Goal: Task Accomplishment & Management: Manage account settings

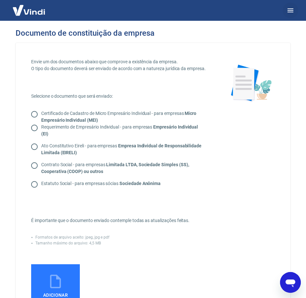
click at [297, 9] on button "button" at bounding box center [291, 11] width 16 height 16
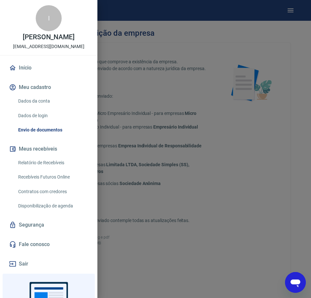
click at [34, 75] on link "Início" at bounding box center [49, 68] width 82 height 14
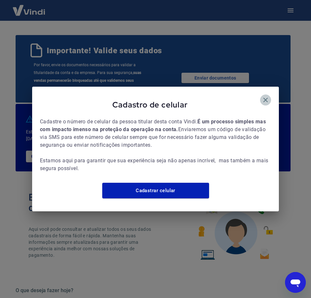
click at [264, 98] on icon "button" at bounding box center [265, 100] width 5 height 5
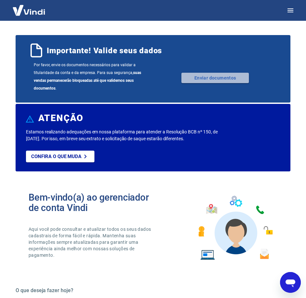
click at [198, 79] on link "Enviar documentos" at bounding box center [214, 78] width 67 height 10
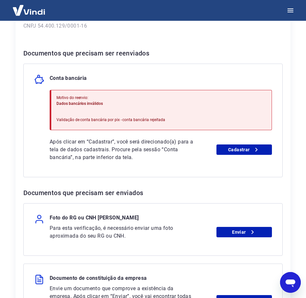
scroll to position [130, 0]
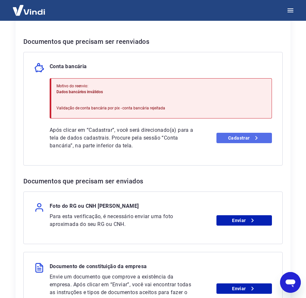
click at [238, 135] on link "Cadastrar" at bounding box center [243, 138] width 55 height 10
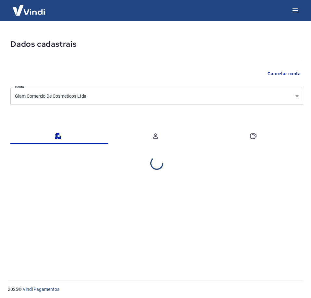
select select "PR"
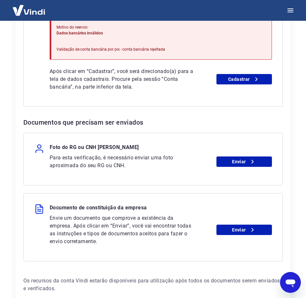
scroll to position [221, 0]
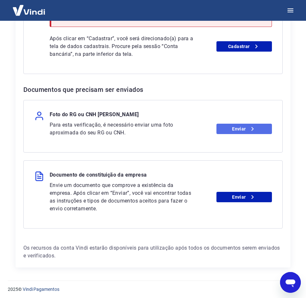
click at [256, 134] on link "Enviar" at bounding box center [243, 129] width 55 height 10
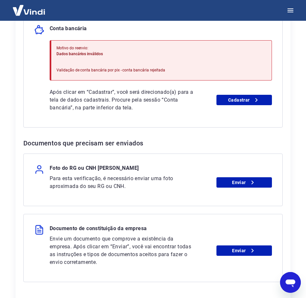
scroll to position [59, 0]
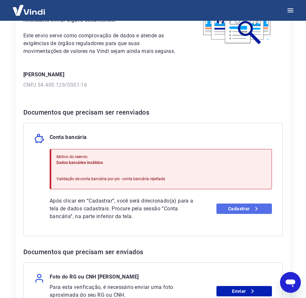
click at [233, 207] on link "Cadastrar" at bounding box center [243, 208] width 55 height 10
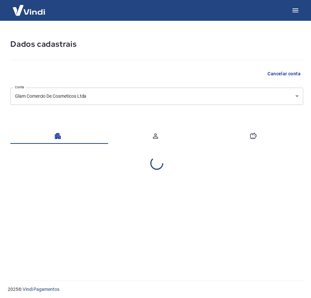
select select "PR"
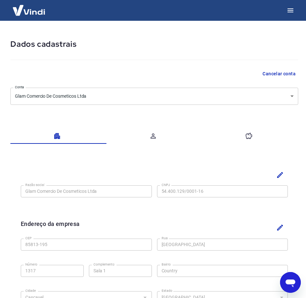
click at [247, 134] on icon "button" at bounding box center [249, 136] width 6 height 6
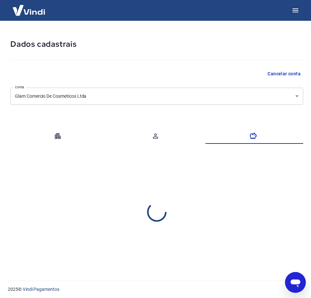
select select "1"
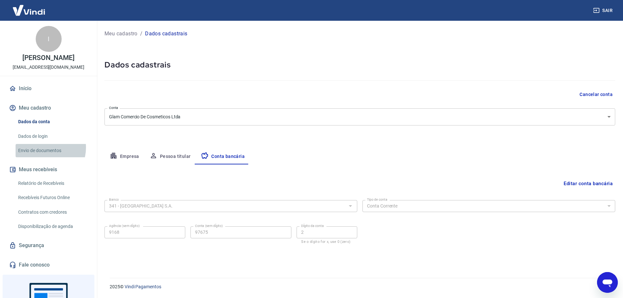
click at [43, 154] on link "Envio de documentos" at bounding box center [53, 150] width 74 height 13
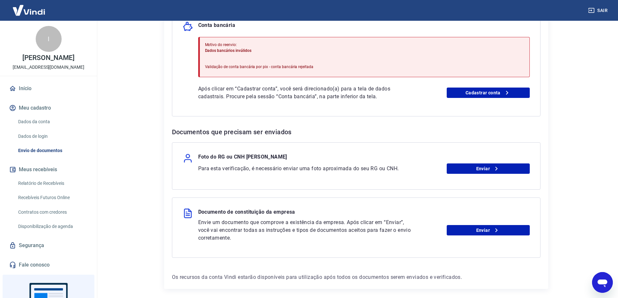
scroll to position [189, 0]
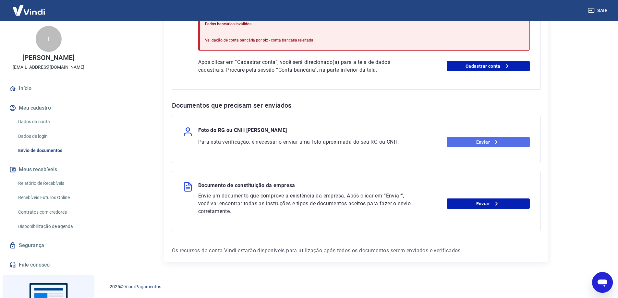
click at [310, 141] on link "Enviar" at bounding box center [488, 142] width 83 height 10
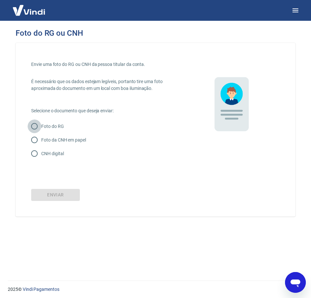
click at [31, 127] on input "Foto do RG" at bounding box center [35, 126] width 14 height 14
radio input "true"
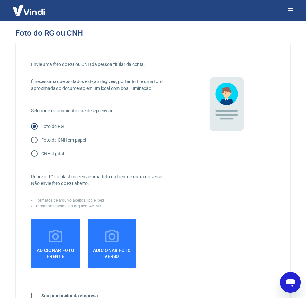
click at [31, 127] on input "Foto do RG" at bounding box center [35, 126] width 14 height 14
click at [35, 138] on input "Foto da CNH em papel" at bounding box center [35, 140] width 14 height 14
radio input "true"
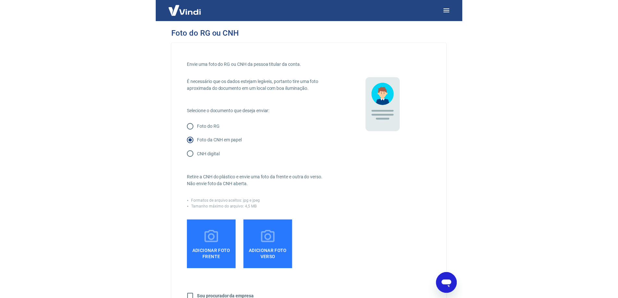
scroll to position [65, 0]
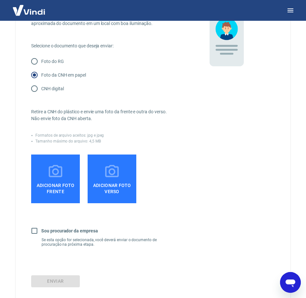
click at [45, 176] on label "Adicionar foto frente" at bounding box center [55, 178] width 49 height 49
click at [0, 0] on input "Adicionar foto frente" at bounding box center [0, 0] width 0 height 0
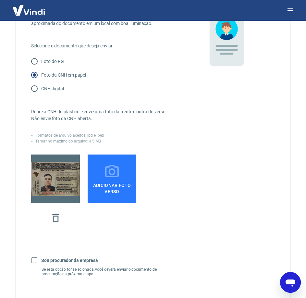
click at [101, 175] on label "Adicionar foto verso" at bounding box center [112, 178] width 49 height 49
click at [0, 0] on input "Adicionar foto verso" at bounding box center [0, 0] width 0 height 0
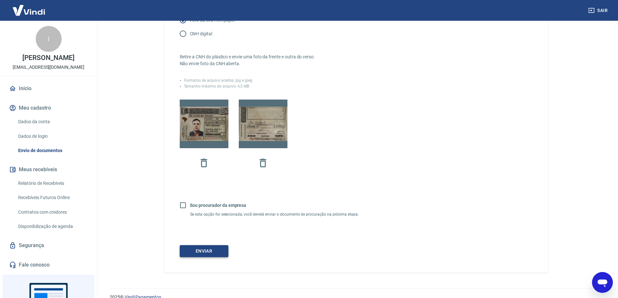
scroll to position [98, 0]
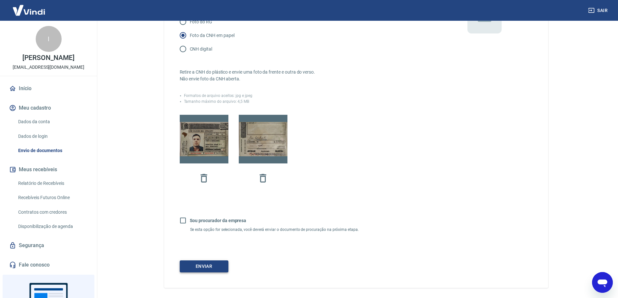
click at [215, 272] on button "Enviar" at bounding box center [204, 266] width 49 height 12
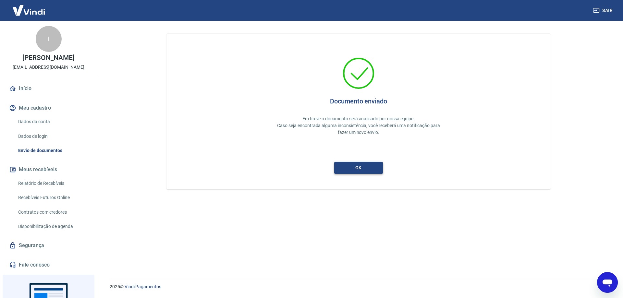
click at [363, 164] on button "ok" at bounding box center [358, 168] width 49 height 12
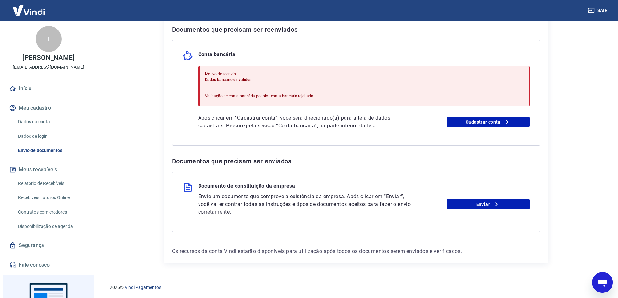
scroll to position [134, 0]
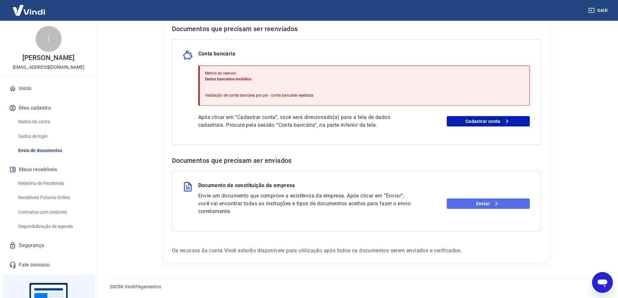
click at [474, 205] on link "Enviar" at bounding box center [488, 204] width 83 height 10
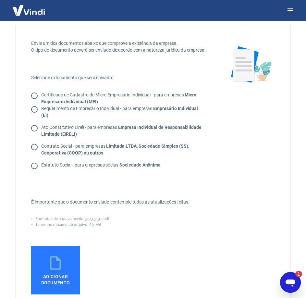
scroll to position [2, 0]
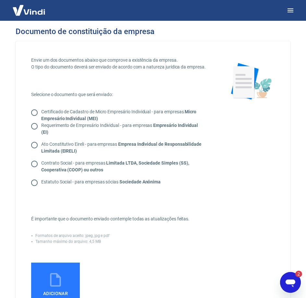
click at [32, 163] on input "Contrato Social - para empresas Limitada LTDA, Sociedade Simples (SS), Cooperat…" at bounding box center [35, 164] width 14 height 14
radio input "true"
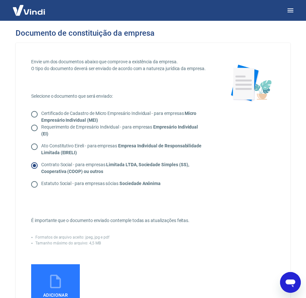
scroll to position [0, 0]
click at [291, 280] on icon "Open messaging window" at bounding box center [290, 283] width 10 height 8
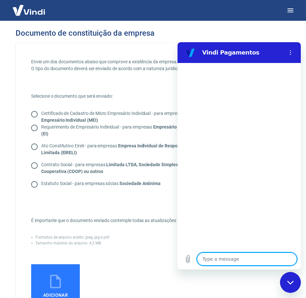
click at [233, 258] on textarea at bounding box center [247, 258] width 100 height 13
type textarea "b"
type textarea "x"
type textarea "boa"
type textarea "x"
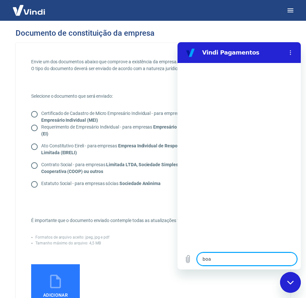
type textarea "boa"
type textarea "x"
type textarea "boa t"
type textarea "x"
type textarea "boa ta"
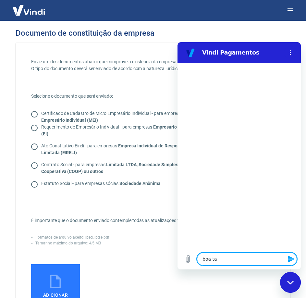
type textarea "x"
type textarea "boa tar"
type textarea "x"
type textarea "boa tard"
type textarea "x"
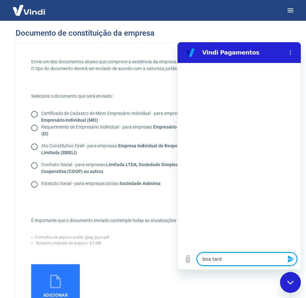
type textarea "boa tarde"
type textarea "x"
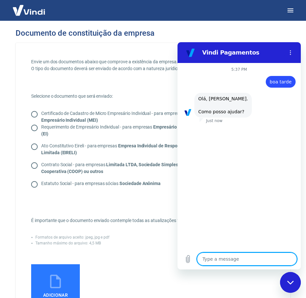
type textarea "f"
type textarea "x"
type textarea "fa"
type textarea "x"
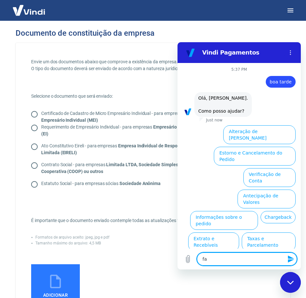
type textarea "f"
type textarea "x"
click at [266, 168] on button "Verificação de Conta" at bounding box center [269, 177] width 52 height 19
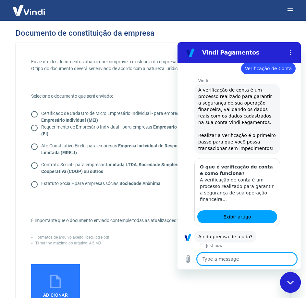
scroll to position [74, 0]
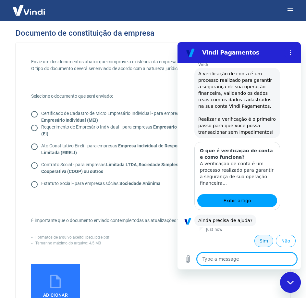
click at [257, 240] on button "Sim" at bounding box center [263, 241] width 19 height 12
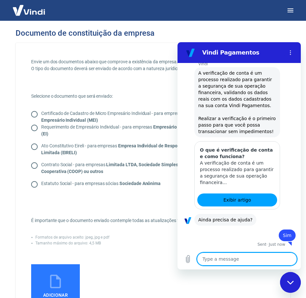
type textarea "x"
click at [248, 261] on textarea at bounding box center [247, 258] width 100 height 13
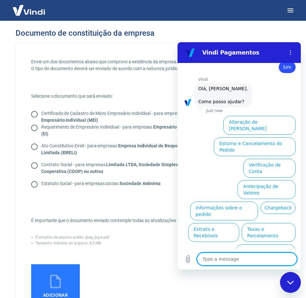
scroll to position [244, 0]
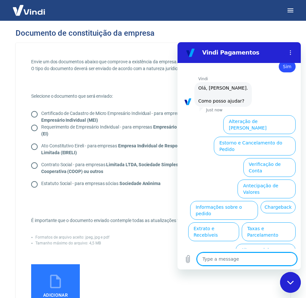
type textarea "f"
type textarea "x"
type textarea "fa"
type textarea "x"
type textarea "fal"
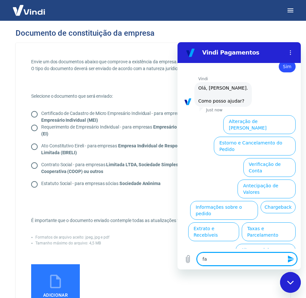
type textarea "x"
type textarea "fala"
type textarea "x"
type textarea "falar"
type textarea "x"
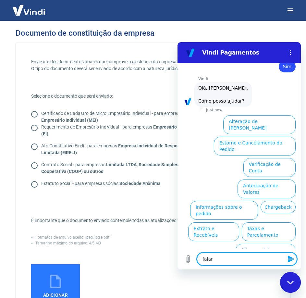
type textarea "falar"
type textarea "x"
type textarea "falar c"
type textarea "x"
type textarea "falar co"
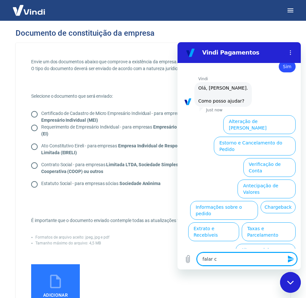
type textarea "x"
type textarea "falar com"
type textarea "x"
type textarea "falar com"
type textarea "x"
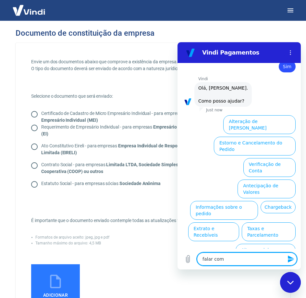
type textarea "falar com a"
type textarea "x"
type textarea "falar com at"
type textarea "x"
type textarea "falar com ate"
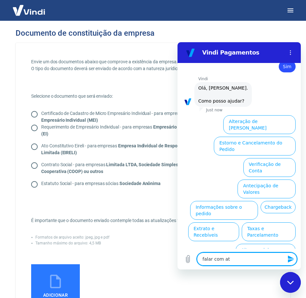
type textarea "x"
type textarea "falar com aten"
type textarea "x"
type textarea "falar com atend"
type textarea "x"
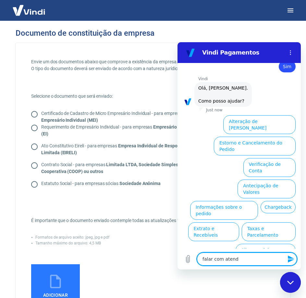
type textarea "falar com atende"
type textarea "x"
type textarea "falar com atenden"
type textarea "x"
type textarea "falar com atendent"
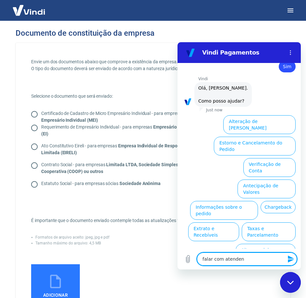
type textarea "x"
type textarea "falar com atendente"
type textarea "x"
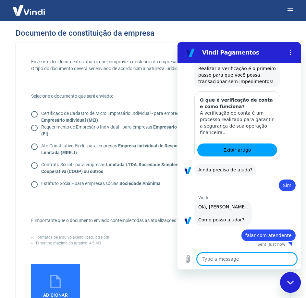
type textarea "x"
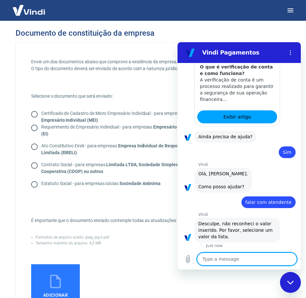
scroll to position [159, 0]
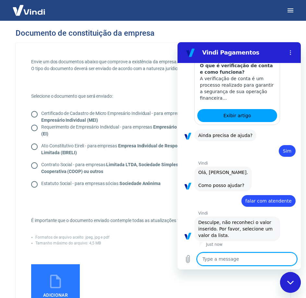
type textarea "s"
type textarea "x"
type textarea "sh"
type textarea "x"
type textarea "sho"
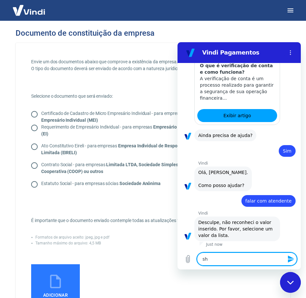
type textarea "x"
type textarea "show"
type textarea "x"
type textarea "show"
type textarea "x"
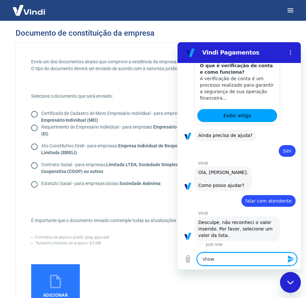
type textarea "show l"
type textarea "x"
type textarea "show lsi"
type textarea "x"
type textarea "show lsit"
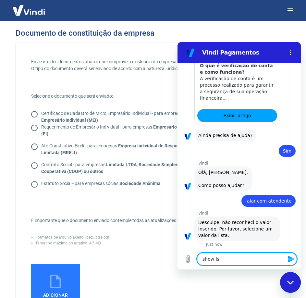
type textarea "x"
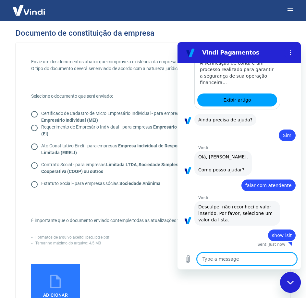
type textarea "x"
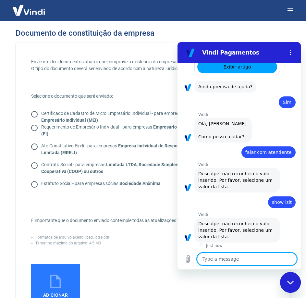
scroll to position [209, 0]
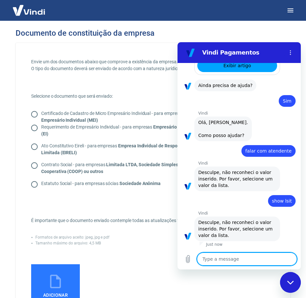
type textarea "s"
type textarea "x"
type textarea "sh"
type textarea "x"
type textarea "sho"
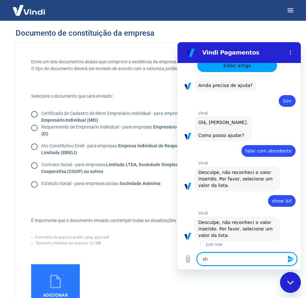
type textarea "x"
type textarea "show"
type textarea "x"
type textarea "show"
type textarea "x"
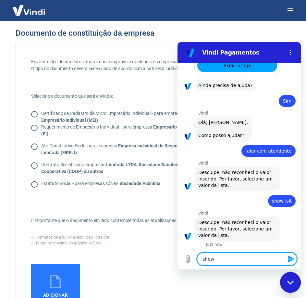
type textarea "show l"
type textarea "x"
type textarea "show li"
type textarea "x"
type textarea "show lis"
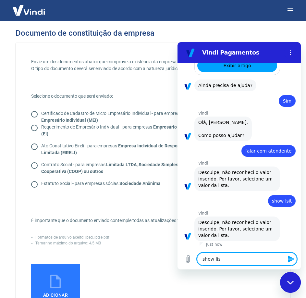
type textarea "x"
type textarea "show list"
type textarea "x"
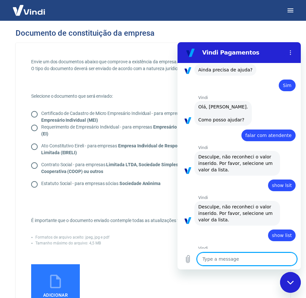
type textarea "x"
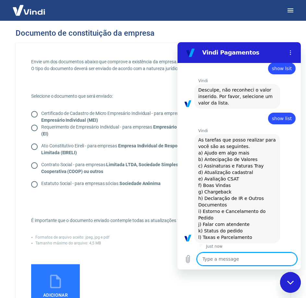
scroll to position [344, 0]
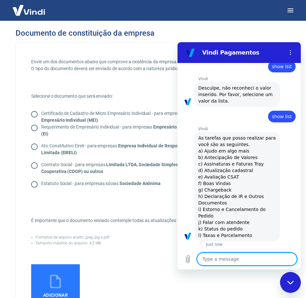
type textarea "j"
type textarea "x"
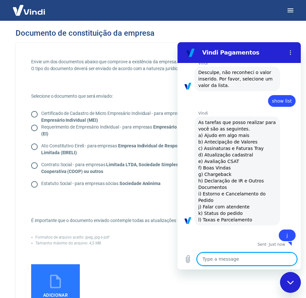
type textarea "x"
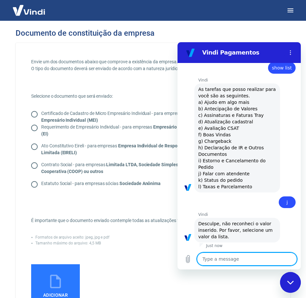
scroll to position [394, 0]
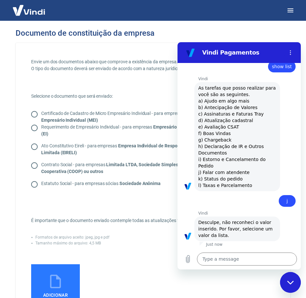
drag, startPoint x: 249, startPoint y: 173, endPoint x: 198, endPoint y: 172, distance: 51.6
click at [198, 172] on div "Vindi says: As tarefas que posso realizar para você são as seguintes. a) Ajudo …" at bounding box center [237, 136] width 86 height 109
copy span "j) Falar com atendente"
click at [248, 261] on textarea at bounding box center [247, 258] width 100 height 13
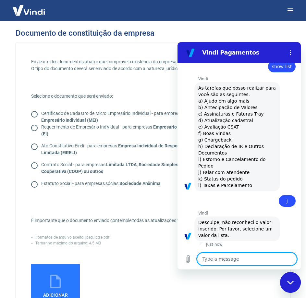
paste textarea "j) Falar com atendente"
type textarea "j) Falar com atendente"
type textarea "x"
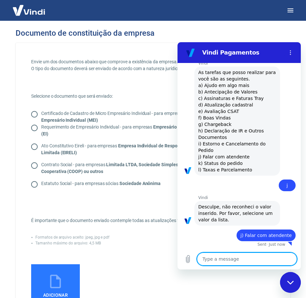
type textarea "x"
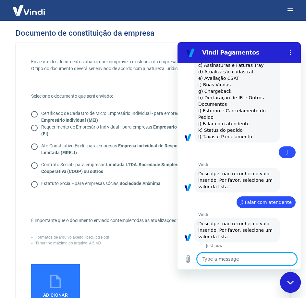
paste textarea "j) Falar com atendente"
type textarea "j) Falar com atendente"
type textarea "x"
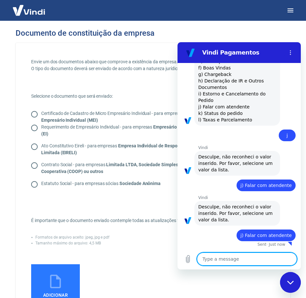
type textarea "x"
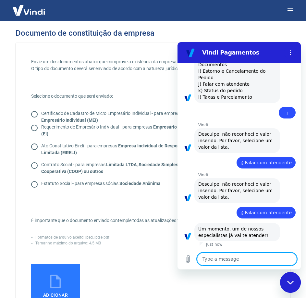
paste textarea "j) Falar com atendente"
type textarea "j) Falar com atendente"
type textarea "x"
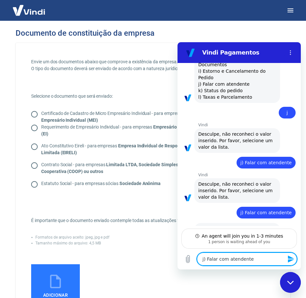
scroll to position [504, 0]
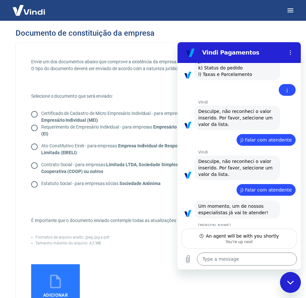
type textarea "x"
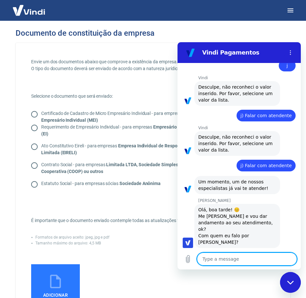
scroll to position [529, 0]
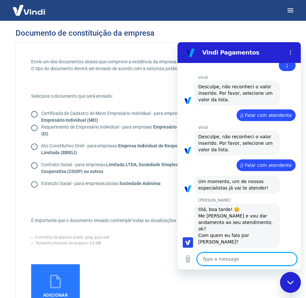
click at [246, 260] on textarea at bounding box center [247, 258] width 100 height 13
type textarea "B"
type textarea "x"
type textarea "BO"
type textarea "x"
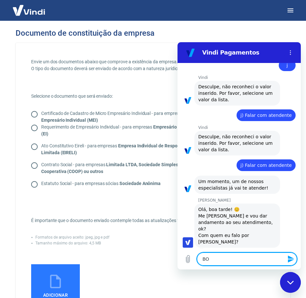
type textarea "BOa"
type textarea "x"
type textarea "BOa"
type textarea "x"
type textarea "BOa t"
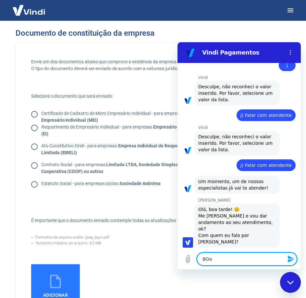
type textarea "x"
type textarea "BOa"
type textarea "x"
type textarea "BOa"
type textarea "x"
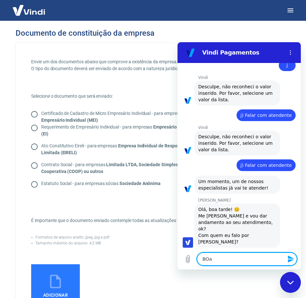
type textarea "BO"
type textarea "x"
type textarea "B"
type textarea "x"
type textarea "Bo"
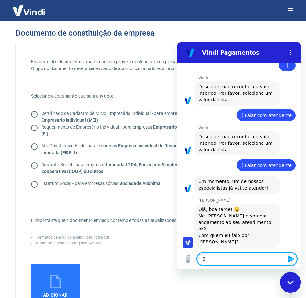
type textarea "x"
type textarea "Boa"
type textarea "x"
type textarea "Boa"
type textarea "x"
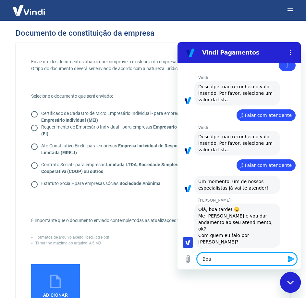
type textarea "Boa t"
type textarea "x"
type textarea "Boa ta"
type textarea "x"
type textarea "Boa tar"
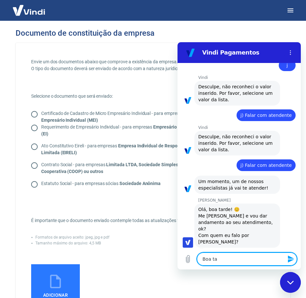
type textarea "x"
type textarea "Boa tard"
type textarea "x"
type textarea "Boa tarde"
type textarea "x"
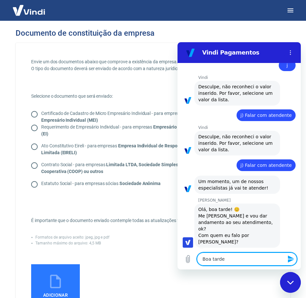
type textarea "Boa tarde,"
type textarea "x"
type textarea "Boa tarde,"
type textarea "x"
type textarea "Boa tarde, t"
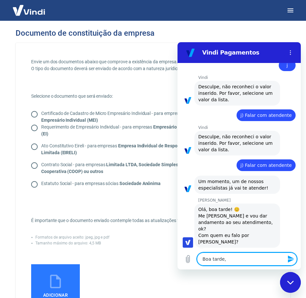
type textarea "x"
type textarea "Boa tarde, tu"
type textarea "x"
type textarea "Boa tarde, tud"
type textarea "x"
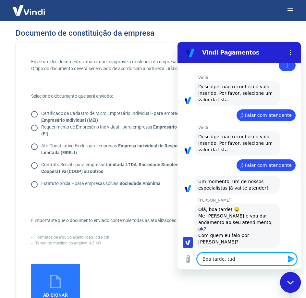
type textarea "Boa tarde, tudo"
type textarea "x"
type textarea "Boa tarde, tudo"
type textarea "x"
type textarea "Boa tarde, tudo b"
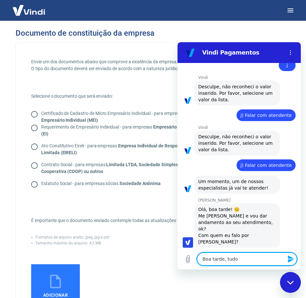
type textarea "x"
type textarea "Boa tarde, tudo be"
type textarea "x"
type textarea "Boa tarde, tudo bem"
type textarea "x"
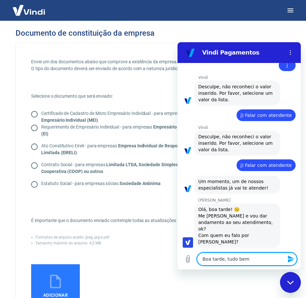
type textarea "Boa tarde, tudo bem?"
type textarea "x"
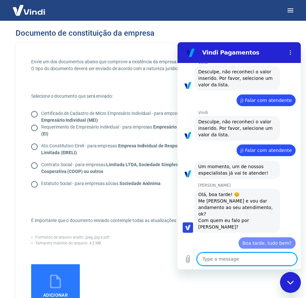
type textarea "x"
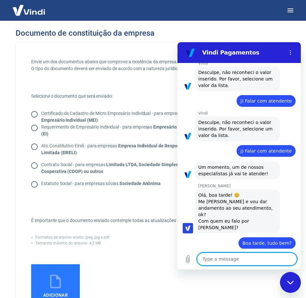
scroll to position [545, 0]
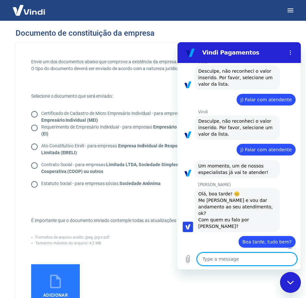
type textarea "I"
type textarea "x"
type textarea "In"
type textarea "x"
type textarea "Ins"
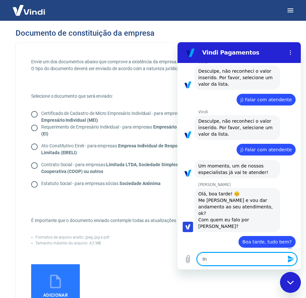
type textarea "x"
type textarea "Inse"
type textarea "x"
type textarea "Inser"
type textarea "x"
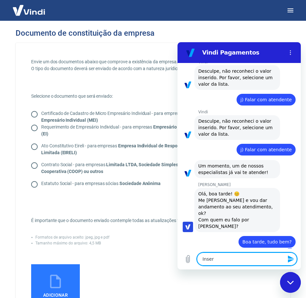
type textarea "Inseri"
type textarea "x"
type textarea "Inserim"
type textarea "x"
type textarea "Inserimo"
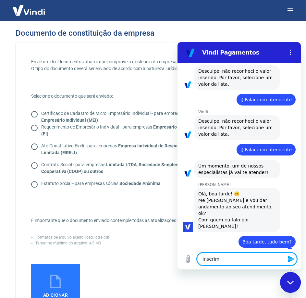
type textarea "x"
type textarea "Inserimos"
type textarea "x"
type textarea "Inserimos"
type textarea "x"
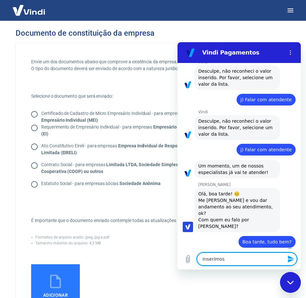
type textarea "Inserimos o"
type textarea "x"
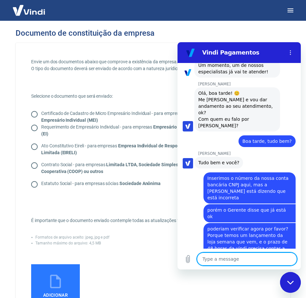
scroll to position [673, 0]
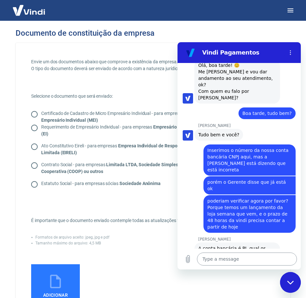
click at [248, 256] on textarea at bounding box center [247, 258] width 100 height 13
paste textarea "Agência 9168 Conta 97675-2"
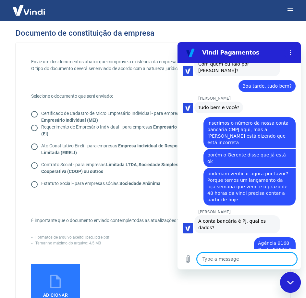
scroll to position [702, 0]
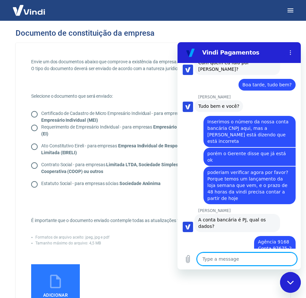
click at [241, 261] on textarea at bounding box center [247, 258] width 100 height 13
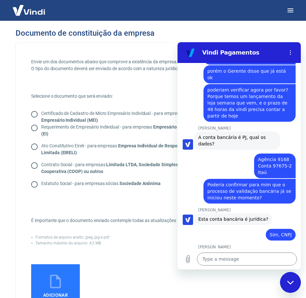
scroll to position [785, 0]
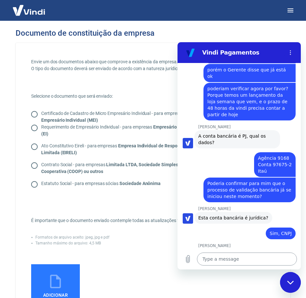
click at [249, 258] on textarea at bounding box center [247, 258] width 100 height 13
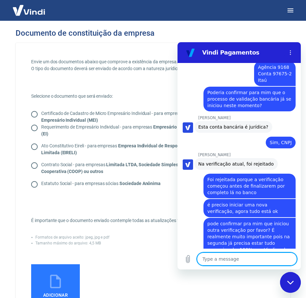
scroll to position [878, 0]
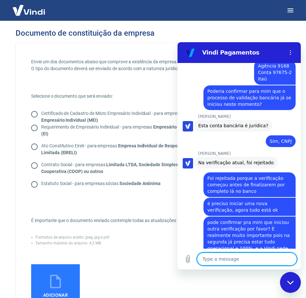
click at [248, 261] on textarea at bounding box center [247, 258] width 100 height 13
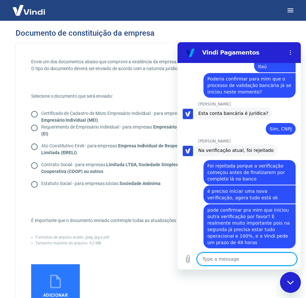
click at [253, 258] on textarea at bounding box center [247, 258] width 100 height 13
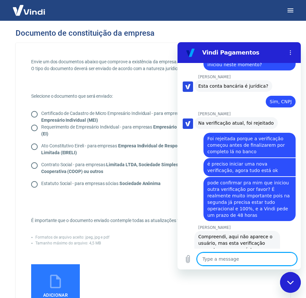
scroll to position [918, 0]
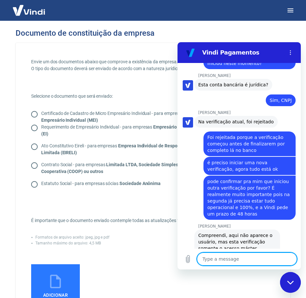
click at [253, 258] on textarea at bounding box center [247, 258] width 100 height 13
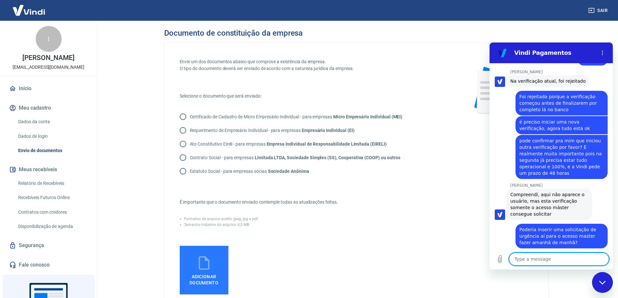
scroll to position [988, 0]
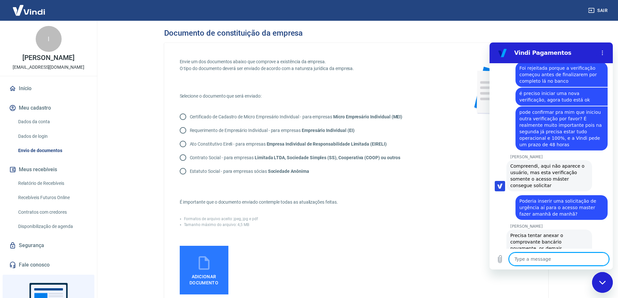
click at [306, 260] on textarea at bounding box center [559, 259] width 100 height 13
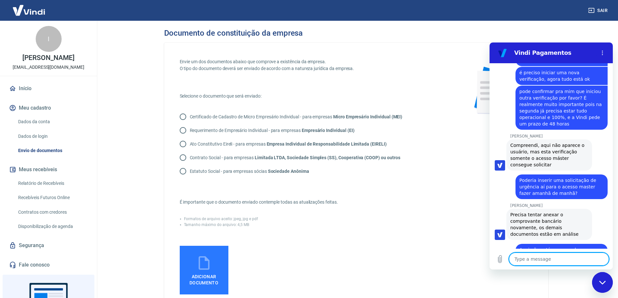
scroll to position [1010, 0]
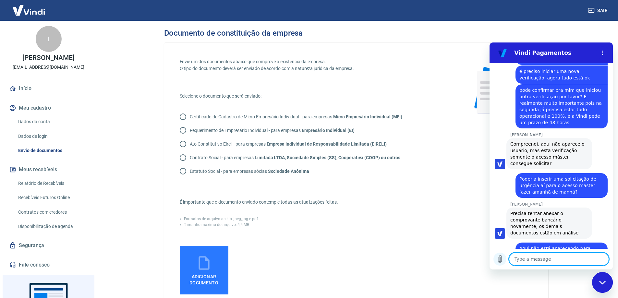
click at [306, 257] on icon "Upload file" at bounding box center [500, 259] width 4 height 7
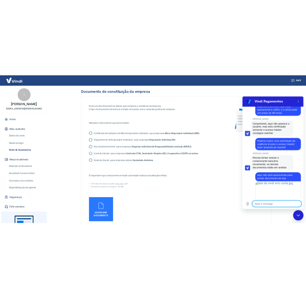
scroll to position [1058, 0]
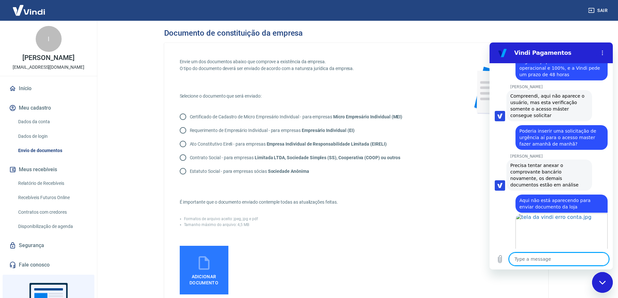
click at [306, 255] on textarea at bounding box center [559, 259] width 100 height 13
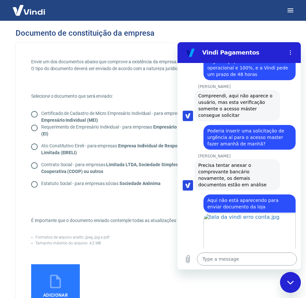
click at [264, 256] on textarea at bounding box center [247, 258] width 100 height 13
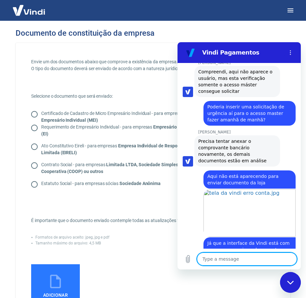
scroll to position [1083, 0]
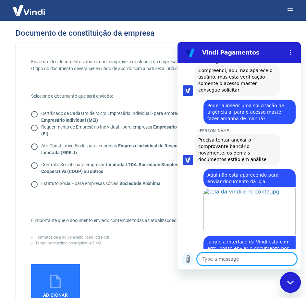
click at [187, 257] on icon "Upload file" at bounding box center [188, 258] width 4 height 7
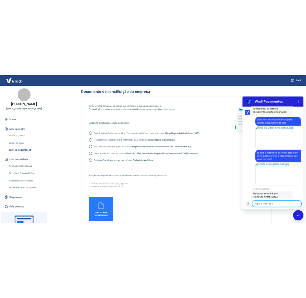
scroll to position [1191, 0]
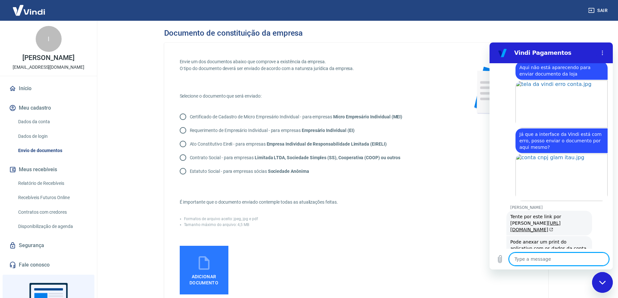
click at [306, 260] on textarea at bounding box center [559, 259] width 100 height 13
click at [306, 261] on textarea "este foi um PDF enviado pelo banco," at bounding box center [559, 259] width 100 height 13
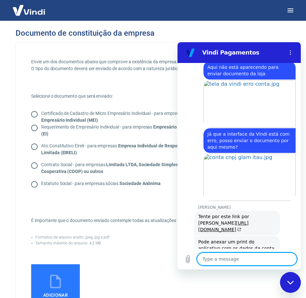
click at [253, 260] on textarea at bounding box center [247, 258] width 100 height 13
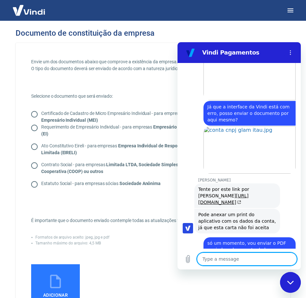
scroll to position [1219, 0]
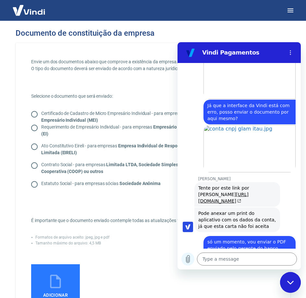
click at [184, 258] on icon "Upload file" at bounding box center [188, 259] width 8 height 8
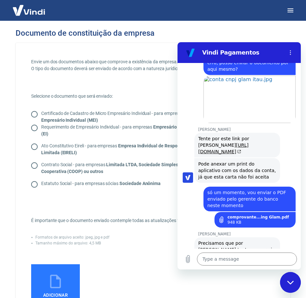
scroll to position [1270, 0]
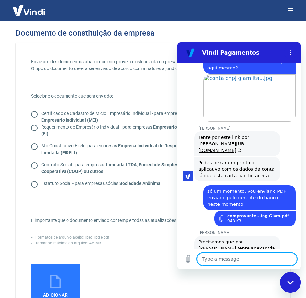
click at [251, 258] on textarea at bounding box center [247, 258] width 100 height 13
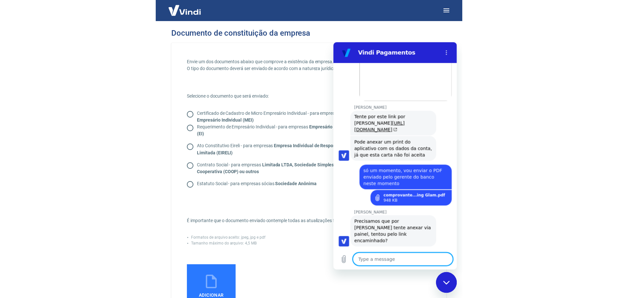
scroll to position [1292, 0]
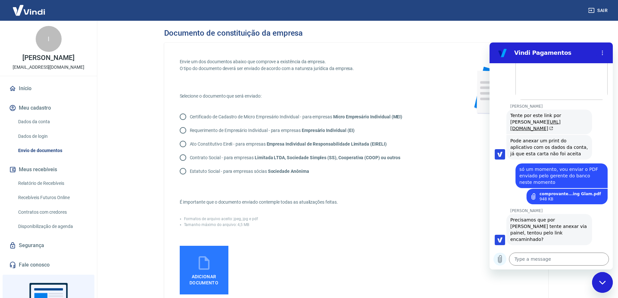
click at [306, 257] on icon "Upload file" at bounding box center [500, 259] width 4 height 7
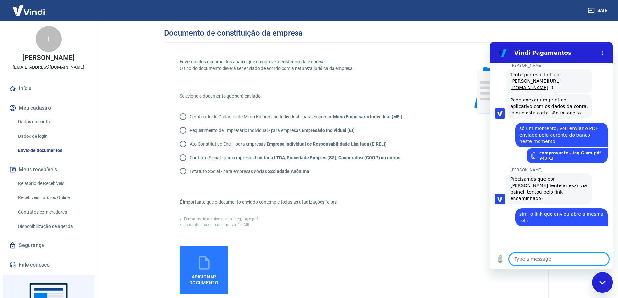
scroll to position [1332, 0]
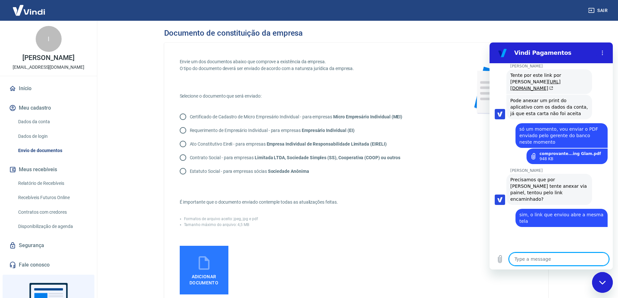
click at [306, 261] on textarea at bounding box center [559, 259] width 100 height 13
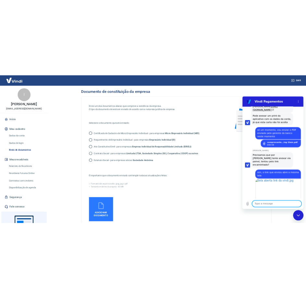
scroll to position [1352, 0]
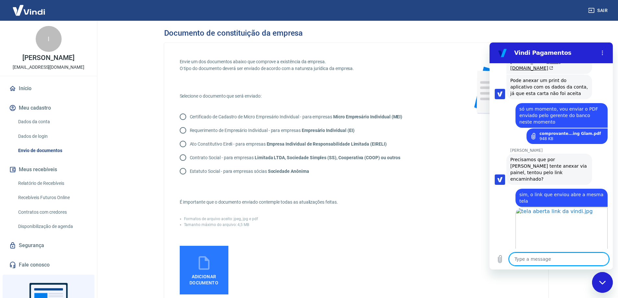
click at [306, 260] on textarea at bounding box center [559, 259] width 100 height 13
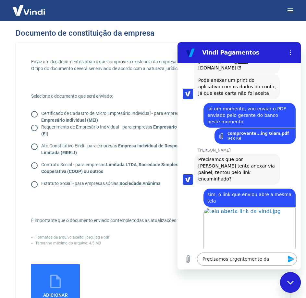
click at [266, 259] on textarea "Precisamos urgentemente da" at bounding box center [247, 258] width 100 height 13
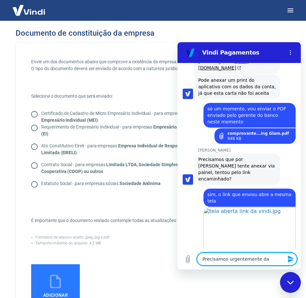
click at [266, 260] on textarea "Precisamos urgentemente da" at bounding box center [247, 258] width 100 height 13
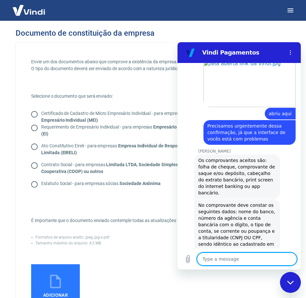
scroll to position [1502, 0]
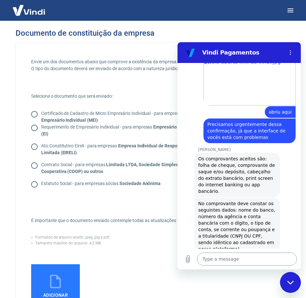
click at [239, 262] on textarea at bounding box center [247, 258] width 100 height 13
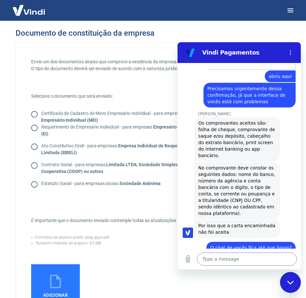
scroll to position [1539, 0]
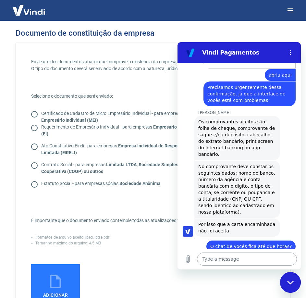
click at [222, 260] on textarea at bounding box center [247, 258] width 100 height 13
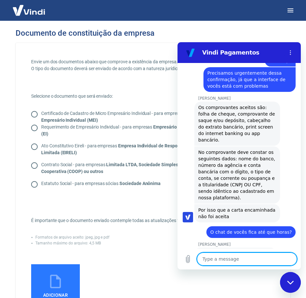
scroll to position [1554, 0]
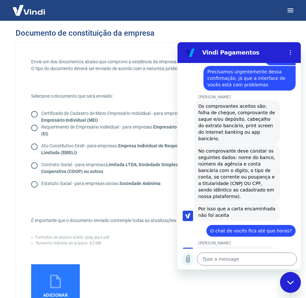
click at [189, 261] on icon "Upload file" at bounding box center [188, 258] width 4 height 7
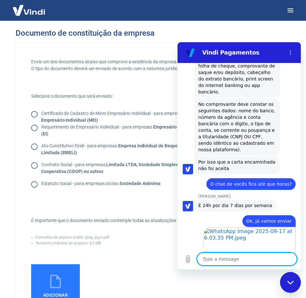
scroll to position [1602, 0]
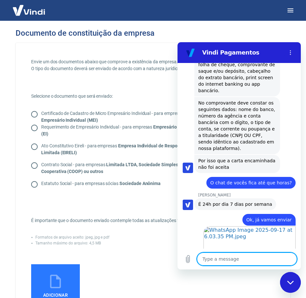
click at [229, 260] on textarea at bounding box center [247, 258] width 100 height 13
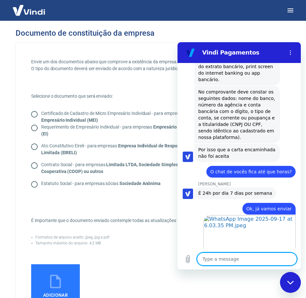
scroll to position [1615, 0]
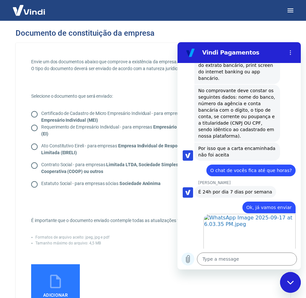
click at [189, 258] on icon "Upload file" at bounding box center [188, 259] width 8 height 8
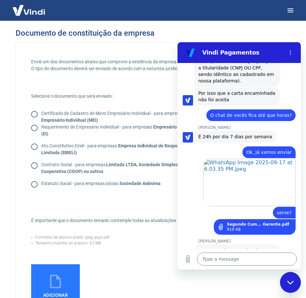
scroll to position [1671, 0]
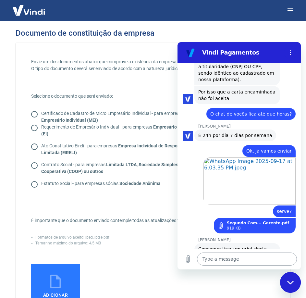
click at [257, 256] on textarea at bounding box center [247, 258] width 100 height 13
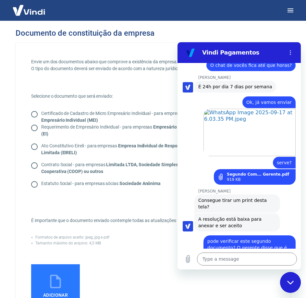
scroll to position [1721, 0]
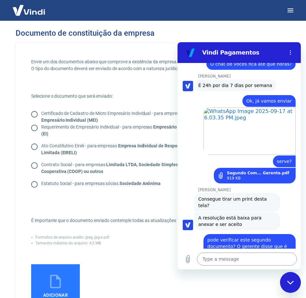
click at [253, 254] on textarea at bounding box center [247, 258] width 100 height 13
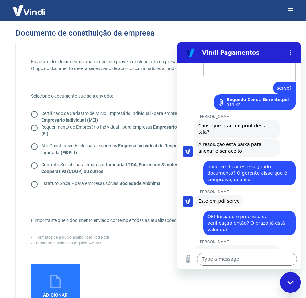
scroll to position [1796, 0]
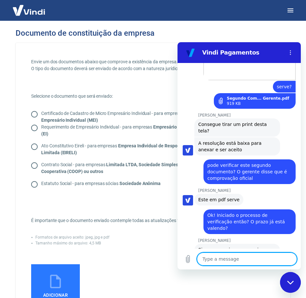
click at [239, 260] on textarea at bounding box center [247, 258] width 100 height 13
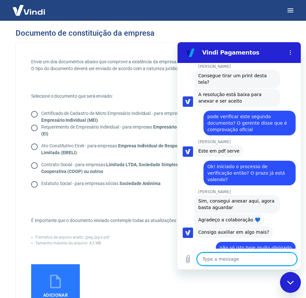
scroll to position [1846, 0]
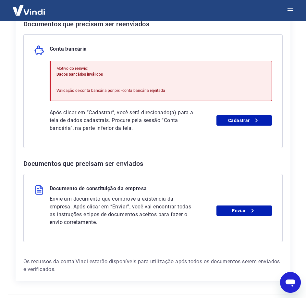
scroll to position [161, 0]
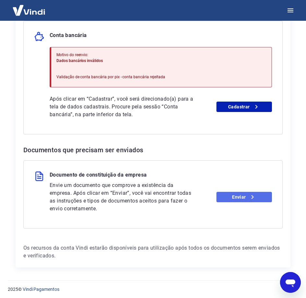
click at [233, 197] on link "Enviar" at bounding box center [243, 197] width 55 height 10
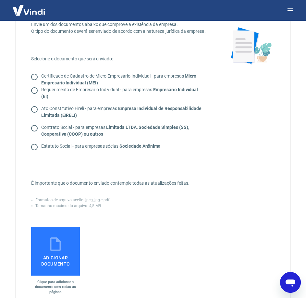
scroll to position [32, 0]
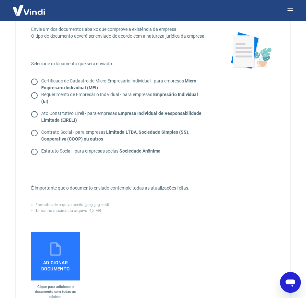
click at [34, 133] on input "Contrato Social - para empresas Limitada LTDA, Sociedade Simples (SS), Cooperat…" at bounding box center [35, 133] width 14 height 14
radio input "true"
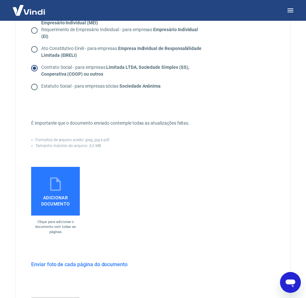
click at [58, 183] on icon at bounding box center [55, 184] width 16 height 16
click at [0, 0] on input "Adicionar documento" at bounding box center [0, 0] width 0 height 0
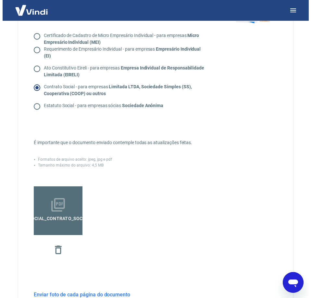
scroll to position [130, 0]
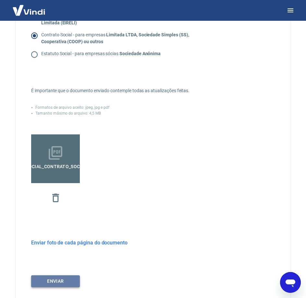
click at [70, 282] on button "ENVIAR" at bounding box center [55, 281] width 49 height 12
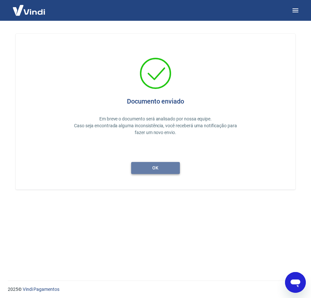
click at [167, 168] on button "ok" at bounding box center [155, 168] width 49 height 12
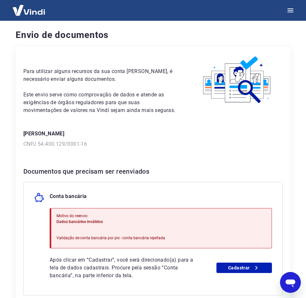
scroll to position [67, 0]
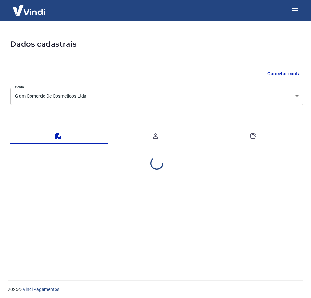
select select "PR"
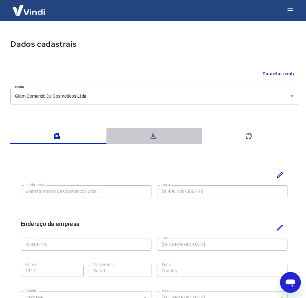
click at [156, 137] on icon "button" at bounding box center [153, 136] width 8 height 8
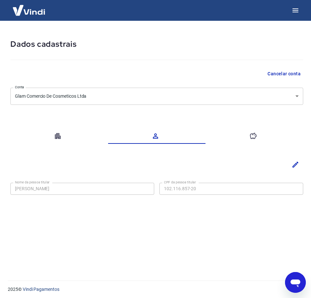
click at [252, 139] on icon "button" at bounding box center [253, 136] width 8 height 8
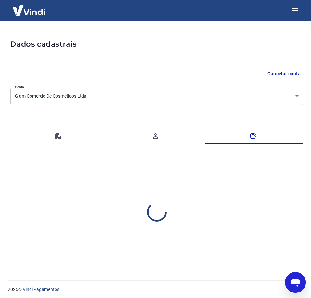
select select "1"
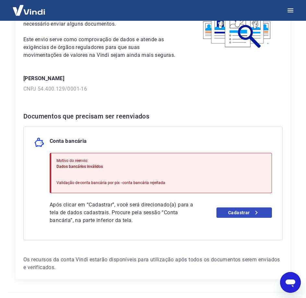
scroll to position [67, 0]
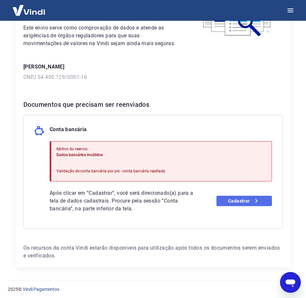
click at [240, 201] on link "Cadastrar" at bounding box center [243, 201] width 55 height 10
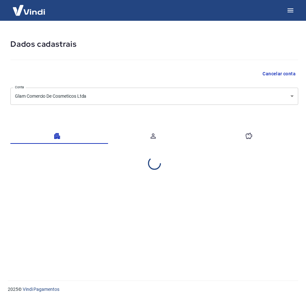
select select "PR"
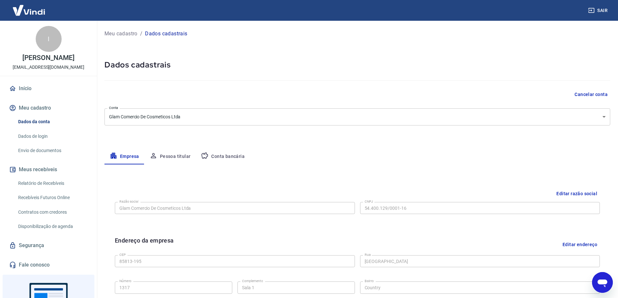
click at [187, 152] on button "Pessoa titular" at bounding box center [170, 157] width 52 height 16
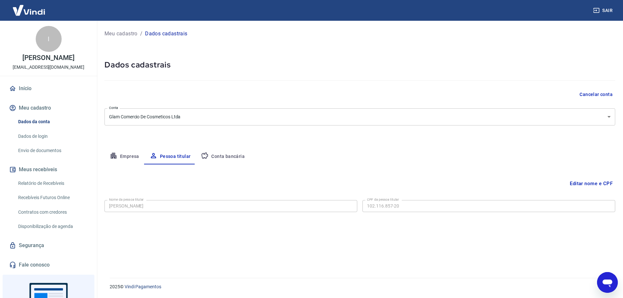
click at [222, 153] on button "Conta bancária" at bounding box center [223, 157] width 54 height 16
select select "1"
click at [310, 187] on button "Editar conta bancária" at bounding box center [588, 183] width 54 height 12
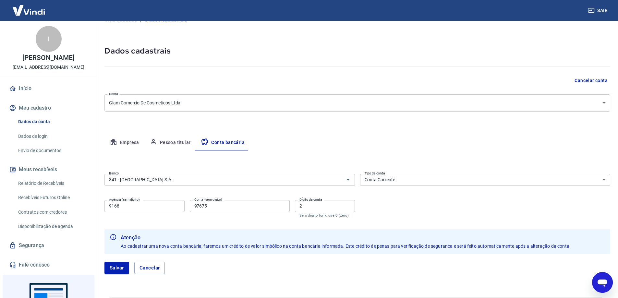
scroll to position [33, 0]
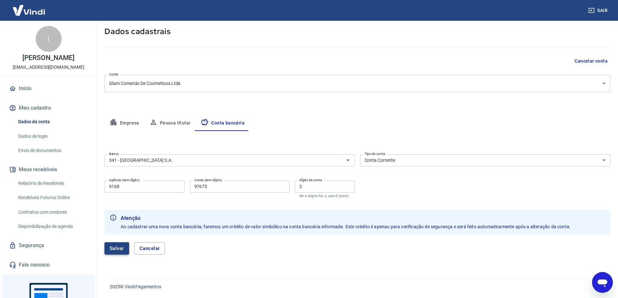
click at [121, 245] on button "Salvar" at bounding box center [116, 248] width 25 height 12
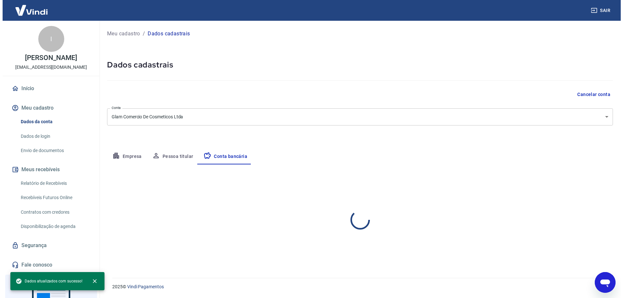
scroll to position [0, 0]
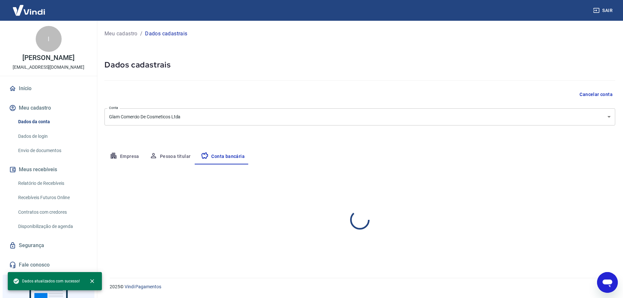
select select "1"
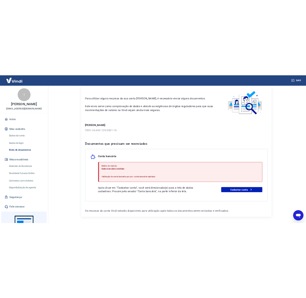
scroll to position [47, 0]
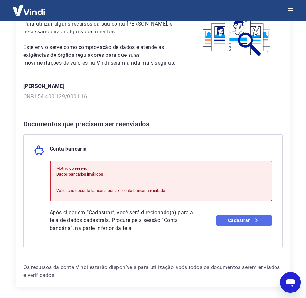
click at [238, 216] on link "Cadastrar" at bounding box center [243, 220] width 55 height 10
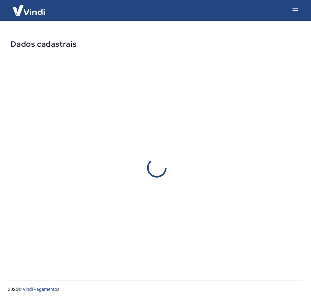
select select "PR"
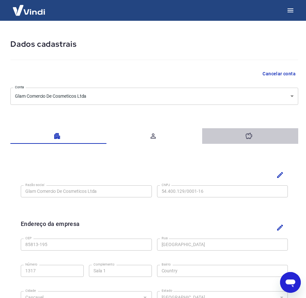
click at [252, 139] on icon "button" at bounding box center [249, 136] width 8 height 8
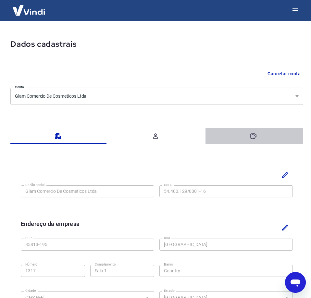
select select "1"
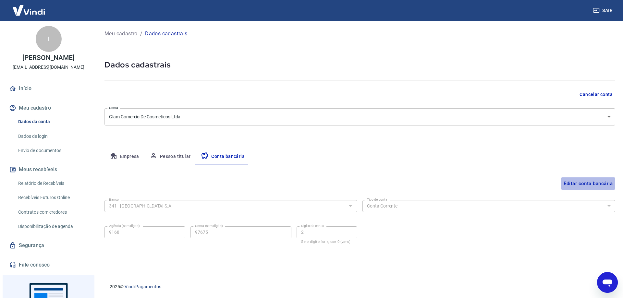
click at [310, 187] on button "Editar conta bancária" at bounding box center [588, 183] width 54 height 12
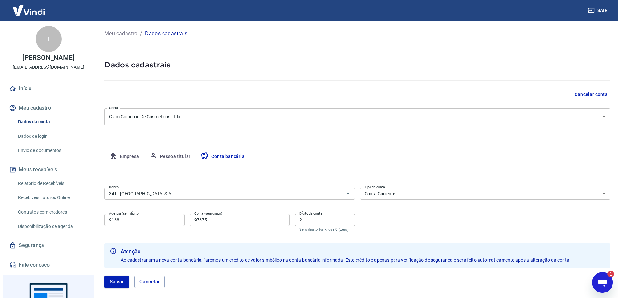
scroll to position [33, 0]
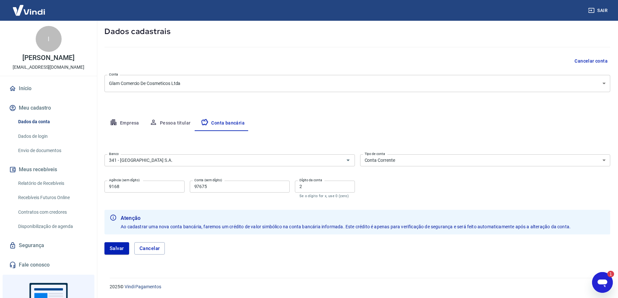
click at [44, 157] on link "Envio de documentos" at bounding box center [53, 150] width 74 height 13
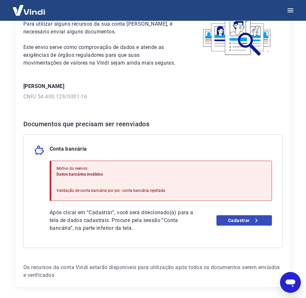
scroll to position [67, 0]
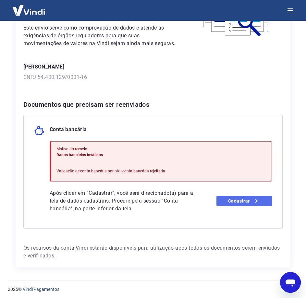
click at [243, 203] on link "Cadastrar" at bounding box center [243, 201] width 55 height 10
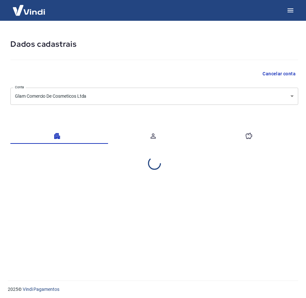
select select "PR"
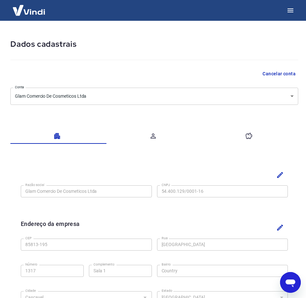
click at [253, 129] on button "button" at bounding box center [250, 136] width 96 height 16
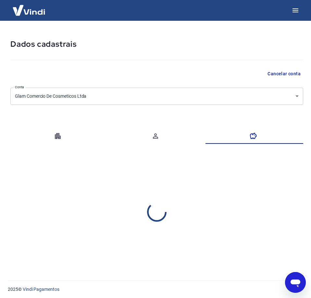
select select "1"
click at [289, 166] on button "Editar" at bounding box center [295, 165] width 16 height 16
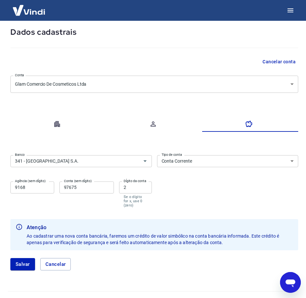
scroll to position [23, 0]
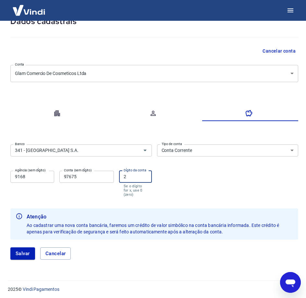
drag, startPoint x: 128, startPoint y: 178, endPoint x: 103, endPoint y: 177, distance: 25.6
click at [103, 177] on div "Agência (sem dígito) 9168 Agência (sem dígito) Conta (sem dígito) 97675 Conta (…" at bounding box center [80, 183] width 141 height 30
drag, startPoint x: 64, startPoint y: 178, endPoint x: 49, endPoint y: 178, distance: 14.6
click at [49, 178] on div "Agência (sem dígito) 9168 Agência (sem dígito) Conta (sem dígito) 97675 Conta (…" at bounding box center [80, 183] width 141 height 30
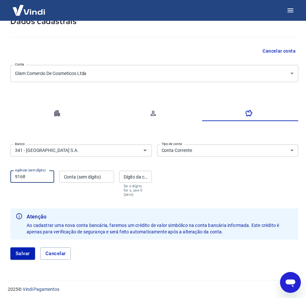
drag, startPoint x: 47, startPoint y: 175, endPoint x: 10, endPoint y: 179, distance: 36.9
click at [8, 176] on div "Dados cadastrais Cancelar conta Conta Glam Comercio De Cosmeticos Ltda [object …" at bounding box center [154, 136] width 303 height 277
click at [27, 251] on button "Salvar" at bounding box center [22, 253] width 25 height 12
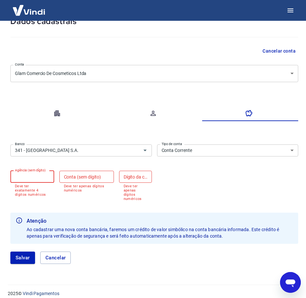
click at [44, 178] on input "Agência (sem dígito)" at bounding box center [32, 177] width 44 height 12
type input "9168"
click at [78, 177] on div "Conta (sem dígito) Conta (sem dígito) Deve ter apenas dígitos numéricos" at bounding box center [86, 186] width 54 height 30
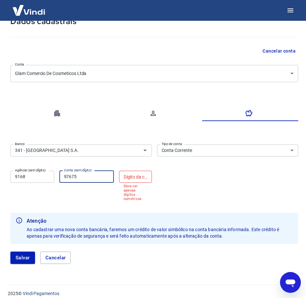
type input "97675"
drag, startPoint x: 144, startPoint y: 179, endPoint x: 187, endPoint y: 176, distance: 43.6
click at [143, 179] on input "Dígito da conta" at bounding box center [135, 177] width 33 height 12
type input "2"
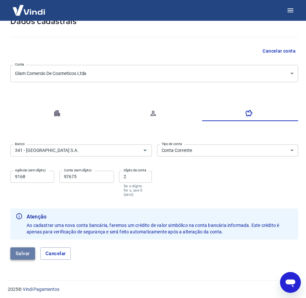
click at [16, 256] on button "Salvar" at bounding box center [22, 253] width 25 height 12
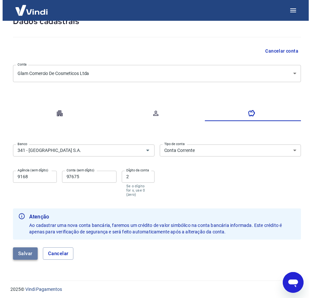
scroll to position [0, 0]
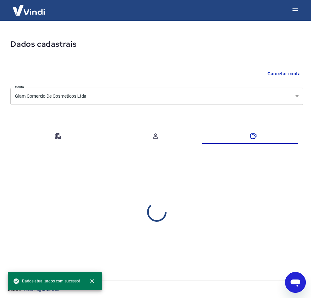
select select "1"
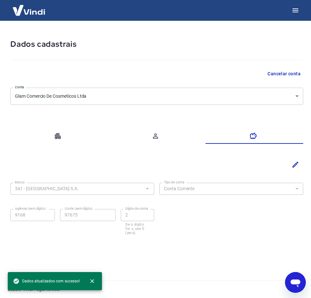
click at [59, 285] on div "Dados atualizados com sucesso!" at bounding box center [46, 281] width 67 height 12
click at [17, 280] on icon at bounding box center [17, 281] width 6 height 6
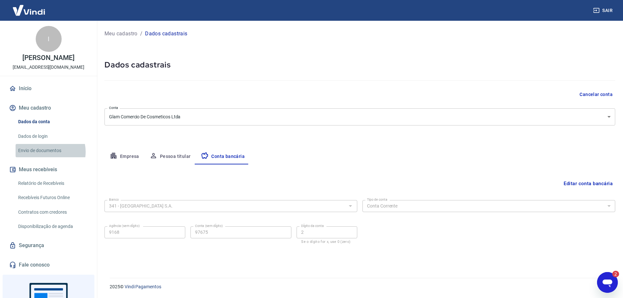
click at [47, 157] on link "Envio de documentos" at bounding box center [53, 150] width 74 height 13
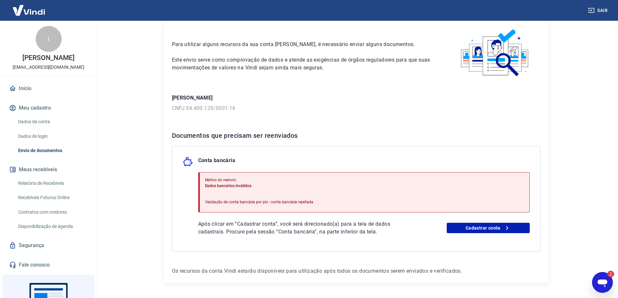
scroll to position [47, 0]
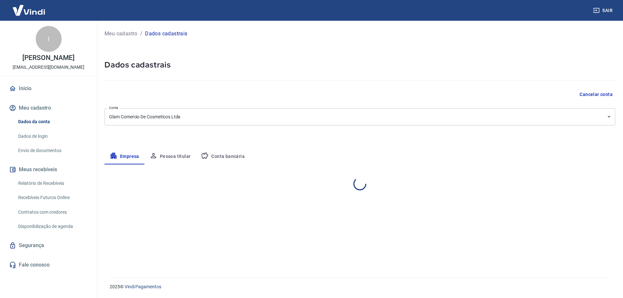
select select "PR"
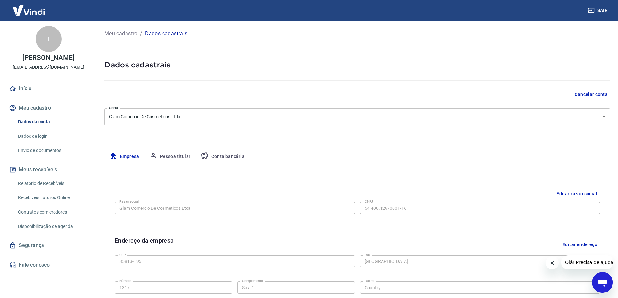
scroll to position [32, 0]
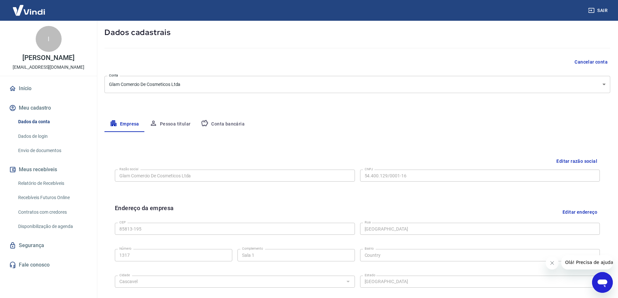
click at [241, 121] on button "Conta bancária" at bounding box center [223, 124] width 54 height 16
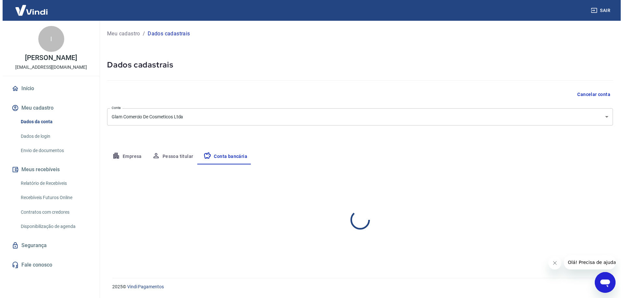
scroll to position [0, 0]
select select "1"
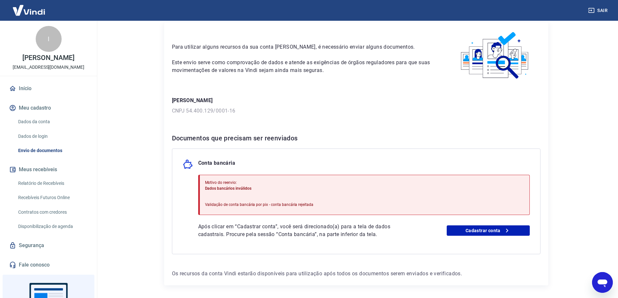
scroll to position [47, 0]
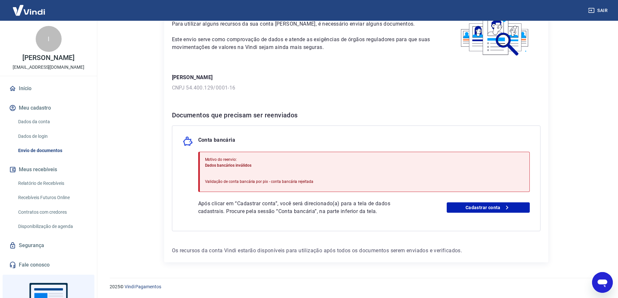
click at [247, 181] on p "Validação de conta bancária por pix - conta bancária rejeitada" at bounding box center [259, 182] width 109 height 6
